Goal: Information Seeking & Learning: Learn about a topic

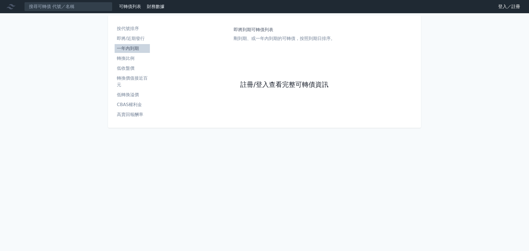
click at [268, 83] on link "註冊/登入查看完整可轉債資訊" at bounding box center [284, 84] width 88 height 9
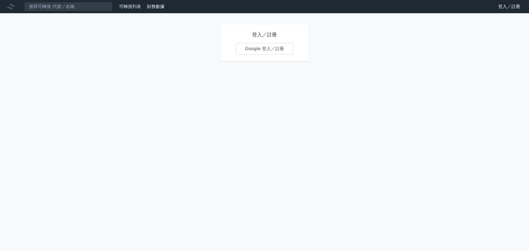
click at [274, 48] on link "Google 登入／註冊" at bounding box center [264, 49] width 57 height 12
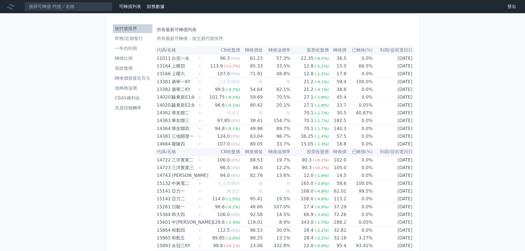
click at [137, 77] on li "轉換價值接近百元" at bounding box center [133, 78] width 40 height 7
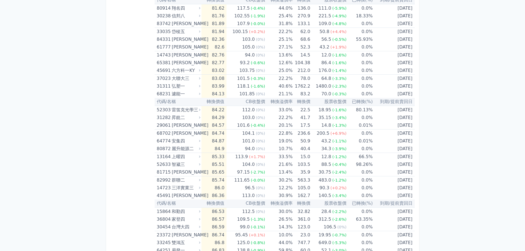
scroll to position [747, 0]
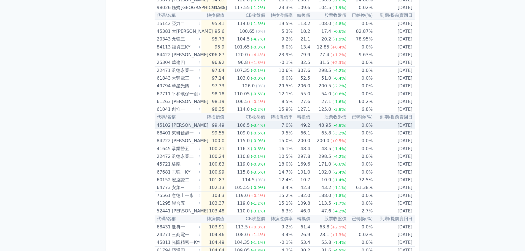
click at [268, 125] on td "7.0%" at bounding box center [279, 125] width 28 height 8
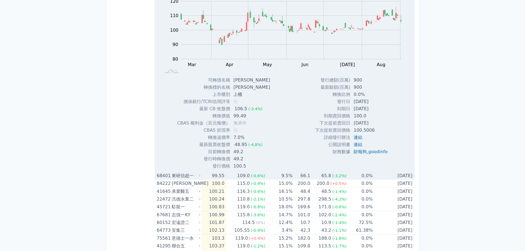
scroll to position [885, 0]
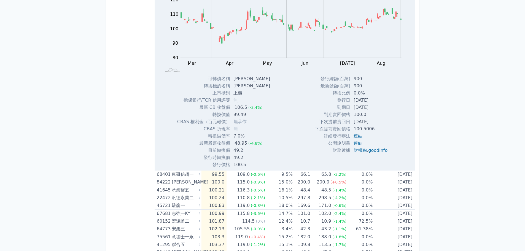
drag, startPoint x: 65, startPoint y: 65, endPoint x: 105, endPoint y: 84, distance: 44.4
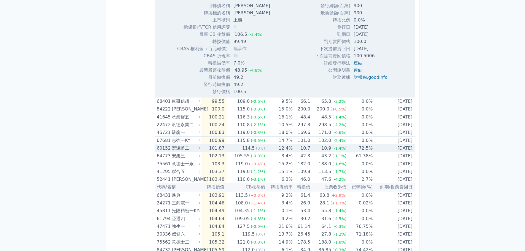
scroll to position [967, 0]
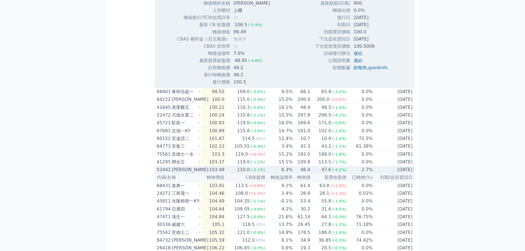
click at [274, 167] on td "6.3%" at bounding box center [279, 170] width 28 height 8
